Goal: Information Seeking & Learning: Learn about a topic

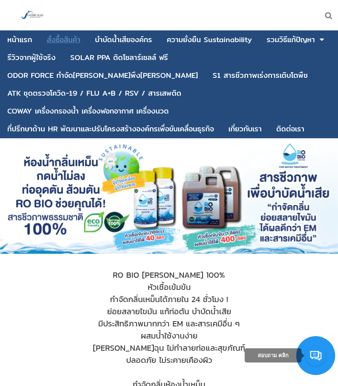
click at [74, 43] on div "สั่งซื้อสินค้า" at bounding box center [64, 39] width 34 height 7
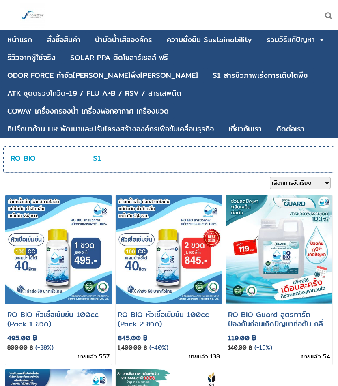
scroll to position [41, 0]
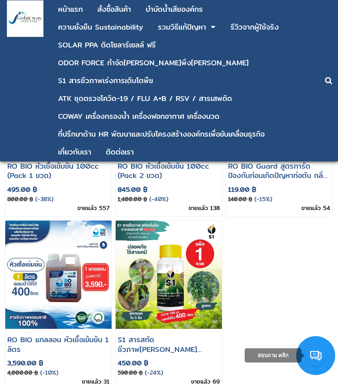
click at [279, 285] on ul "RO BIO หัวเชื้อเข้มข้น 100cc (Pack 1 ขวด) 495.00 ฿ 800.00 ฿ (-38%) ขายแล้ว 557" at bounding box center [168, 218] width 331 height 347
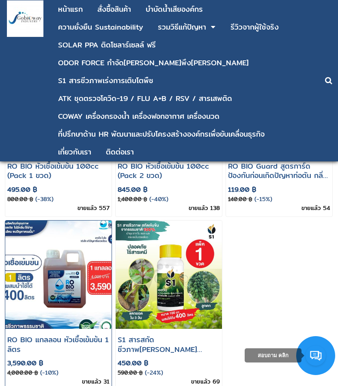
click at [30, 277] on img at bounding box center [58, 275] width 127 height 130
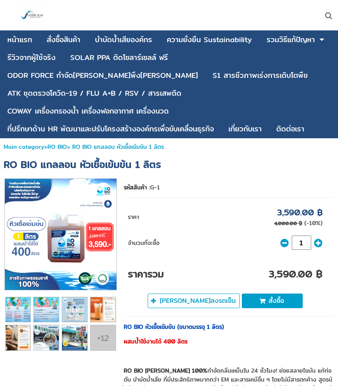
click at [74, 220] on img at bounding box center [60, 234] width 111 height 111
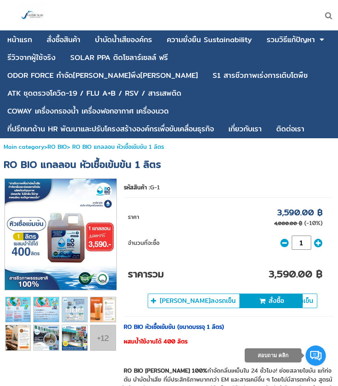
click at [141, 156] on span "RO BIO แกลลอน หัวเชื้อเข้มข้น 1 ลิตร" at bounding box center [82, 163] width 157 height 15
click at [140, 156] on span "RO BIO แกลลอน หัวเชื้อเข้มข้น 1 ลิตร" at bounding box center [82, 163] width 157 height 15
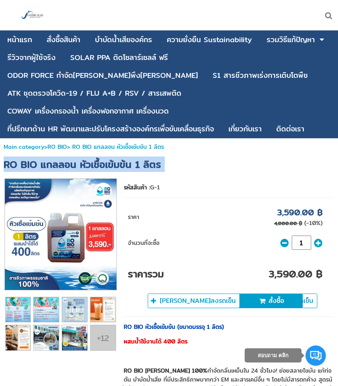
click at [140, 156] on span "RO BIO แกลลอน หัวเชื้อเข้มข้น 1 ลิตร" at bounding box center [82, 163] width 157 height 15
copy div "RO BIO แกลลอน หัวเชื้อเข้มข้น 1 ลิตร"
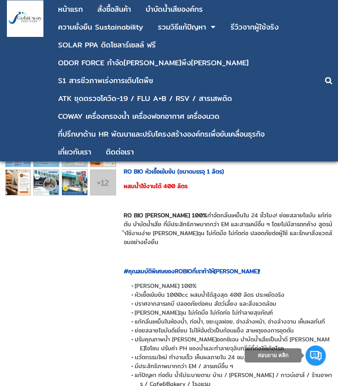
scroll to position [41, 0]
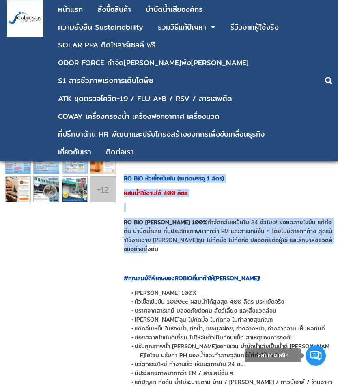
drag, startPoint x: 155, startPoint y: 246, endPoint x: 125, endPoint y: 178, distance: 74.6
click at [125, 178] on div "RO BIO หัวเชื้อเข้มข้น (ขนาดบรรจุ 1 ลิตร) ผสมน้ำใช้งานได้ 400 ลิตร RO BIO สารชี…" at bounding box center [228, 383] width 209 height 418
copy div "RO BIO หัวเชื้อเข้มข้น (ขนาดบรรจุ 1 ลิตร) ผสมน้ำใช้งานได้ 400 ลิตร RO BIO สารชี…"
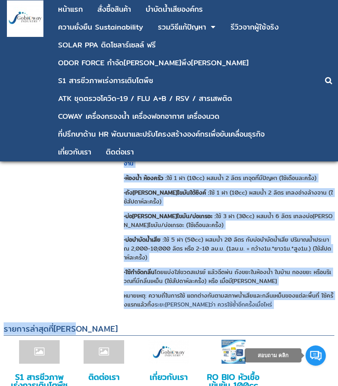
scroll to position [324, 0]
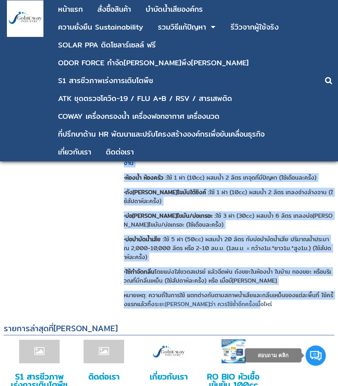
drag, startPoint x: 122, startPoint y: 195, endPoint x: 252, endPoint y: 304, distance: 169.4
click at [252, 304] on div "1" at bounding box center [168, 29] width 331 height 569
copy div "รหัสสินค้า : G-1 ราคา 3,590.00 ฿ 4,000.00 ฿ (-10%) จำนวนที่จะซื้อ ราคารวม 3,590…"
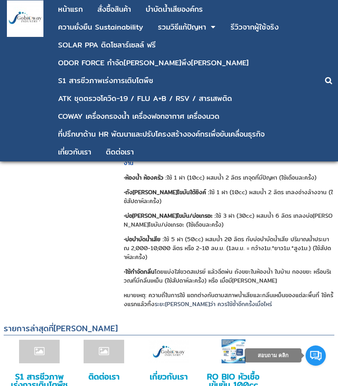
click at [104, 203] on div "1" at bounding box center [168, 29] width 331 height 569
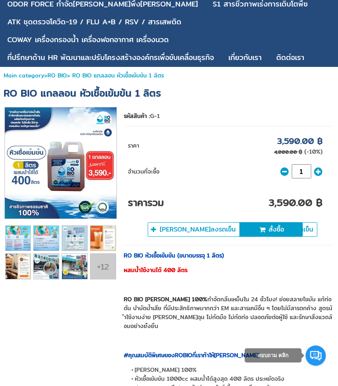
scroll to position [3, 0]
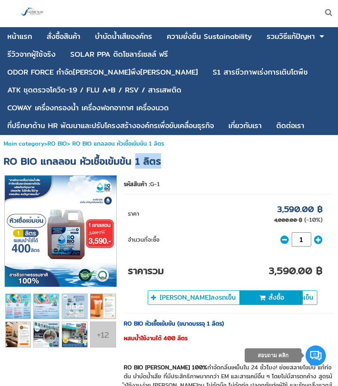
drag, startPoint x: 182, startPoint y: 145, endPoint x: 135, endPoint y: 140, distance: 47.8
click at [135, 152] on h1 "RO BIO แกลลอน หัวเชื้อเข้มข้น 1 ลิตร" at bounding box center [169, 161] width 338 height 18
copy span "1 ลิตร"
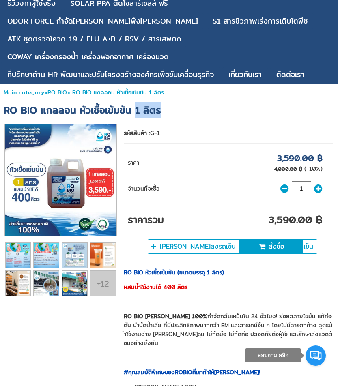
scroll to position [0, 0]
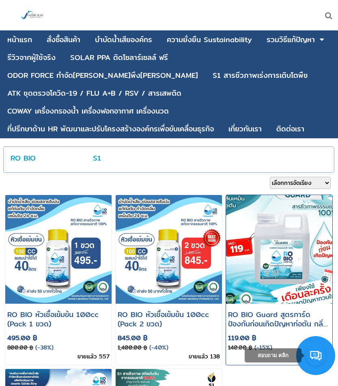
click at [289, 209] on img at bounding box center [278, 249] width 127 height 130
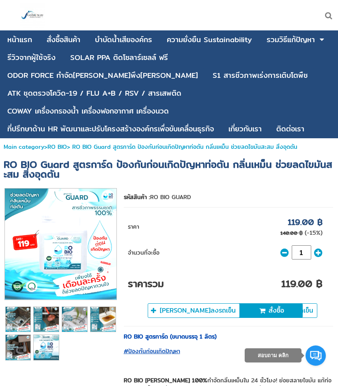
click at [72, 210] on img at bounding box center [60, 243] width 111 height 111
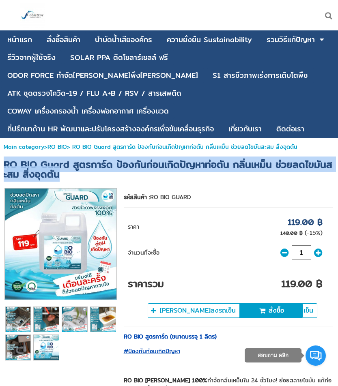
drag, startPoint x: 73, startPoint y: 156, endPoint x: -4, endPoint y: 146, distance: 76.9
click at [0, 146] on html "ย้อนกลับ หน้าแรก สั่งซื้อสินค้า บําบัดน้ำเสียองค์กร ความยั่งยืน Sustainability …" at bounding box center [169, 193] width 338 height 386
copy span "RO BIO Guard สูตรการ์ด ป้องกันก่อนเกิดปัญหาท่อตัน กลิ่นเหม็น ช่วยลดไขมันสะสม สิ…"
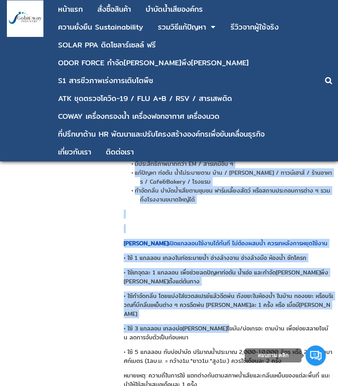
scroll to position [324, 0]
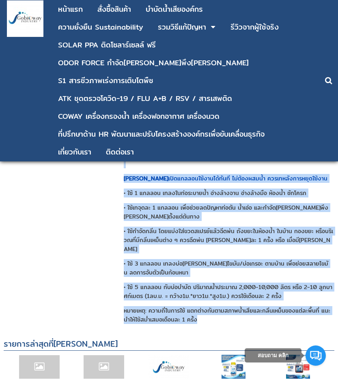
drag, startPoint x: 124, startPoint y: 186, endPoint x: 217, endPoint y: 310, distance: 155.5
click at [217, 310] on div "RO BIO สูตรการ์ด (ขนาดบรรจุ 1 ลิตร) #ป้องกันก่อนเกิดปัญหา RO BIO สารชีวภาพสกัดจ…" at bounding box center [228, 112] width 209 height 424
copy div "RO BIO สูตรการ์ด (ขนาดบรรจุ 1 ลิตร) #ป้องกันก่อนเกิดปัญหา RO BIO สารชีวภาพสกัดจ…"
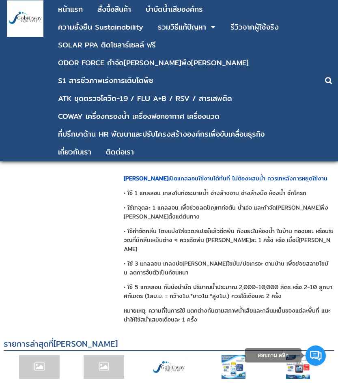
click at [81, 230] on div "1" at bounding box center [168, 42] width 331 height 575
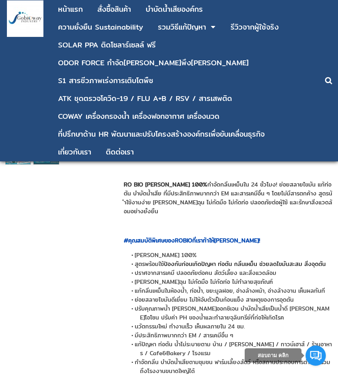
scroll to position [0, 0]
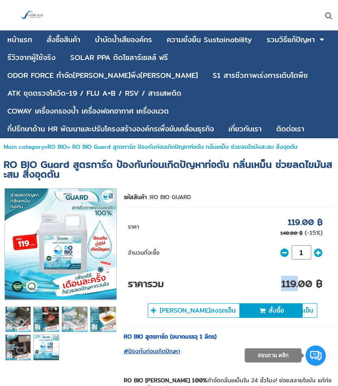
drag, startPoint x: 298, startPoint y: 266, endPoint x: 281, endPoint y: 263, distance: 17.4
click at [281, 263] on td "119.00 ฿" at bounding box center [255, 279] width 142 height 32
copy td "119."
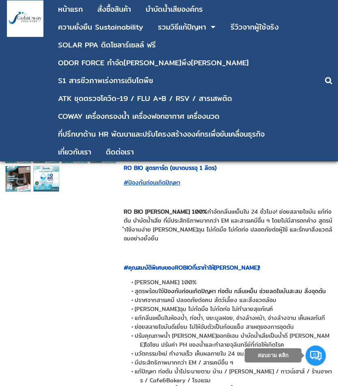
scroll to position [41, 0]
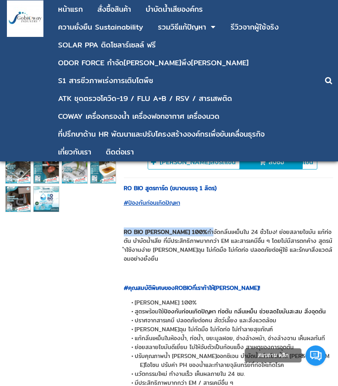
drag, startPoint x: 232, startPoint y: 232, endPoint x: 125, endPoint y: 236, distance: 106.6
click at [125, 236] on p "RO BIO สารชีวภาพสกัดจากธรรมชาติ 100% กำจัดกลิ่นเหม็นใน 24 ชั่วโมง! ย่อยสลายไขมั…" at bounding box center [228, 245] width 209 height 36
copy p "RO BIO สารชีวภาพสกัดจากธรรมชาติ 100%"
drag, startPoint x: 188, startPoint y: 203, endPoint x: 127, endPoint y: 205, distance: 61.6
click at [127, 205] on p "#ป้องกันก่อนเกิดปัญหา" at bounding box center [228, 202] width 209 height 9
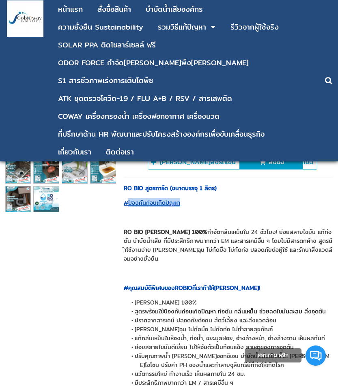
copy u "ป้องกันก่อนเกิดปัญหา"
click at [214, 190] on strong "RO BIO สูตรการ์ด (ขนาดบรรจุ 1 ลิตร)" at bounding box center [170, 188] width 93 height 9
drag, startPoint x: 171, startPoint y: 187, endPoint x: 124, endPoint y: 190, distance: 47.1
click at [124, 190] on strong "RO BIO สูตรการ์ด (ขนาดบรรจุ 1 ลิตร)" at bounding box center [170, 188] width 93 height 9
copy strong "RO BIO สูตรการ์ด"
